Goal: Understand process/instructions: Learn how to perform a task or action

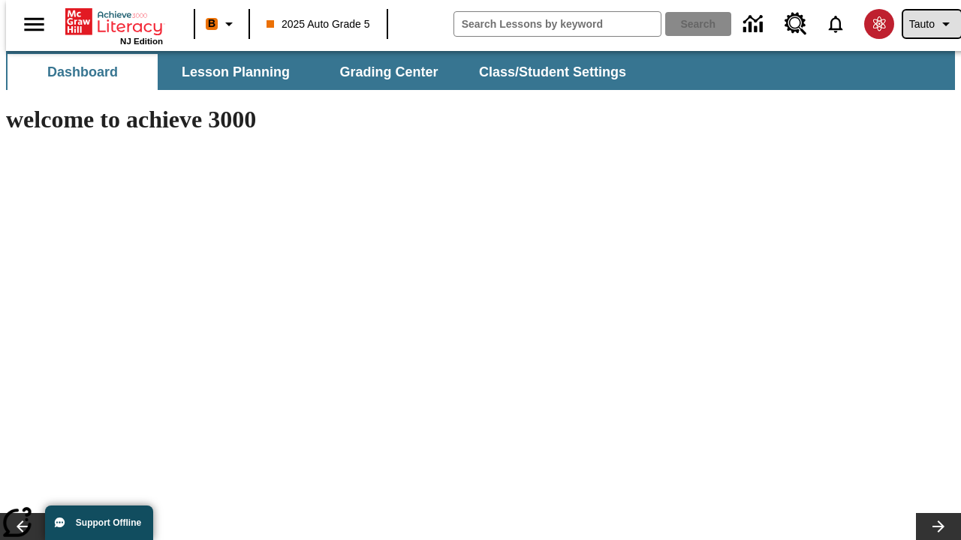
click at [924, 24] on span "Tauto" at bounding box center [922, 25] width 26 height 16
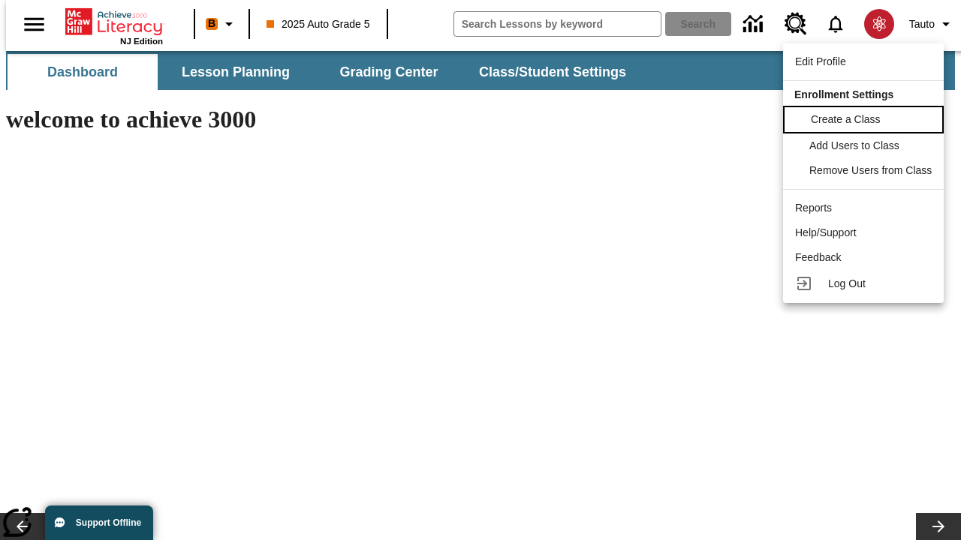
click at [866, 118] on span "Create a Class" at bounding box center [846, 119] width 70 height 12
click at [866, 146] on span "Add Users to Class" at bounding box center [856, 144] width 90 height 12
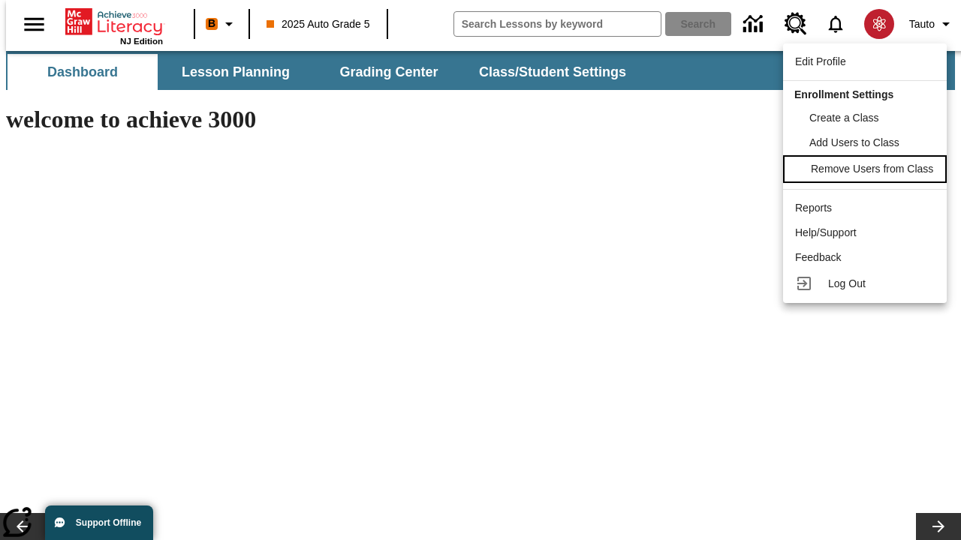
click at [866, 170] on span "Remove Users from Class" at bounding box center [872, 169] width 122 height 12
